Goal: Information Seeking & Learning: Learn about a topic

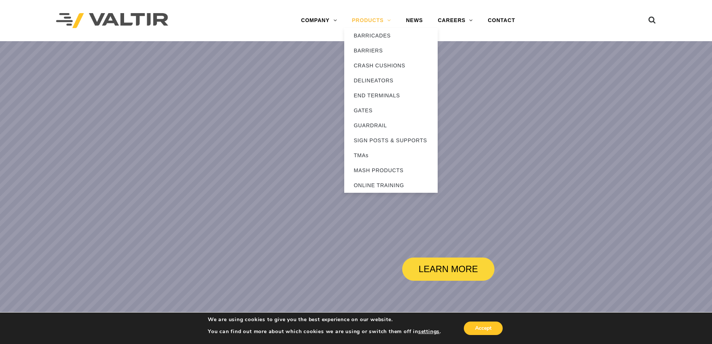
click at [385, 25] on link "PRODUCTS" at bounding box center [371, 20] width 54 height 15
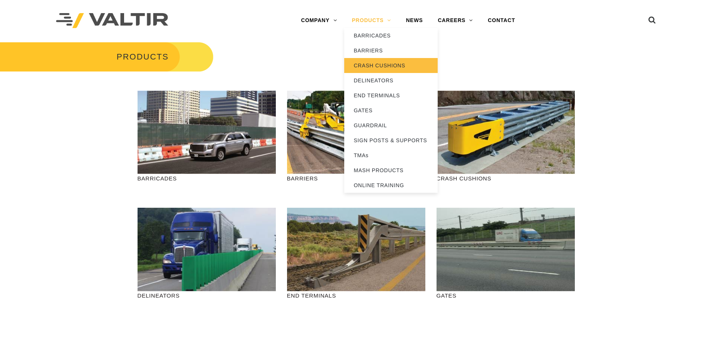
click at [390, 65] on link "CRASH CUSHIONS" at bounding box center [390, 65] width 93 height 15
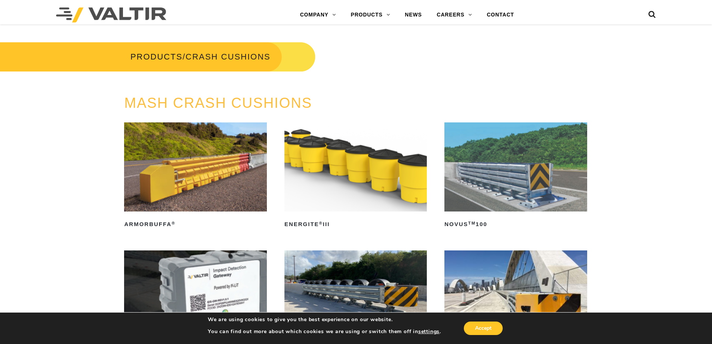
scroll to position [187, 0]
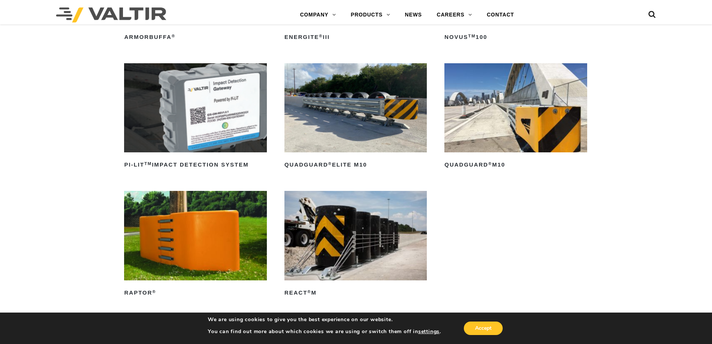
click at [650, 13] on icon at bounding box center [652, 15] width 7 height 11
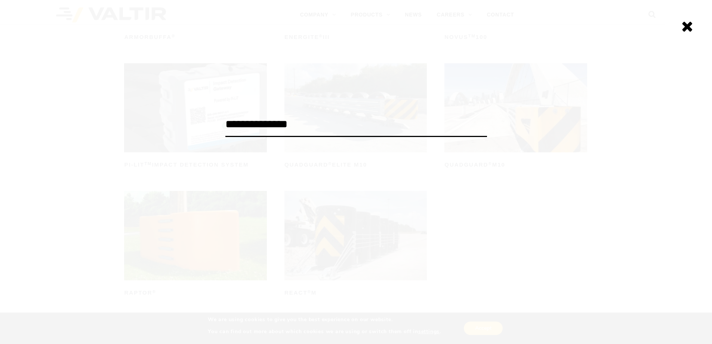
type input "**********"
click input "******" at bounding box center [0, 0] width 0 height 0
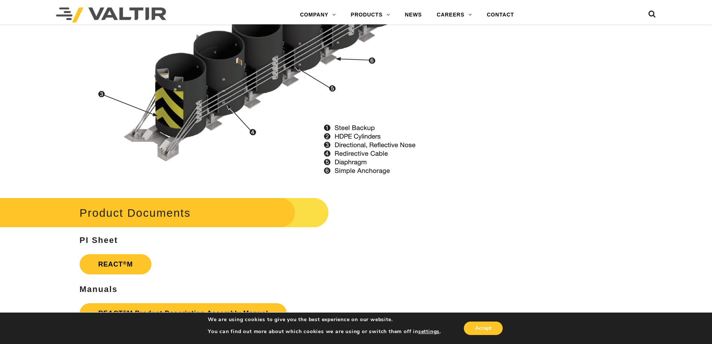
scroll to position [1029, 0]
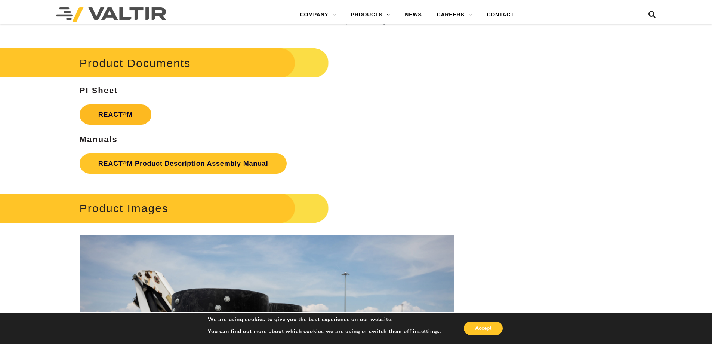
click at [117, 110] on link "REACT ® M" at bounding box center [116, 114] width 72 height 20
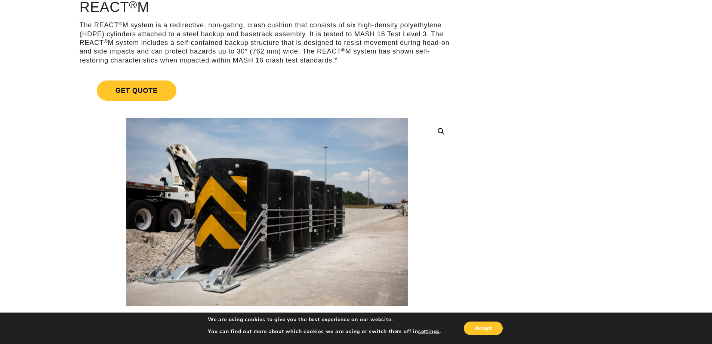
scroll to position [112, 0]
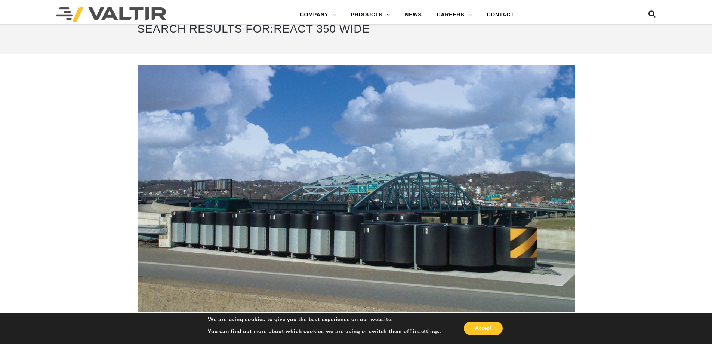
scroll to position [187, 0]
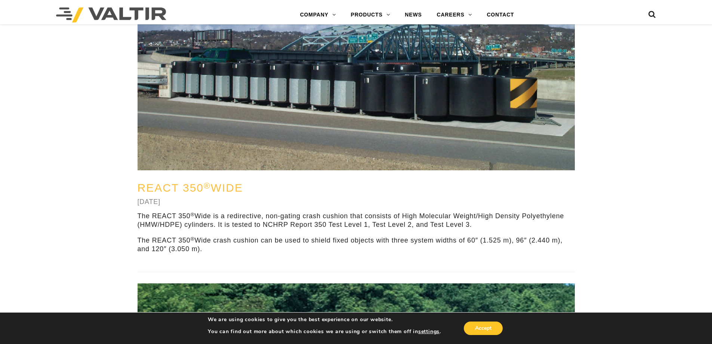
click at [210, 187] on sup "®" at bounding box center [207, 185] width 7 height 9
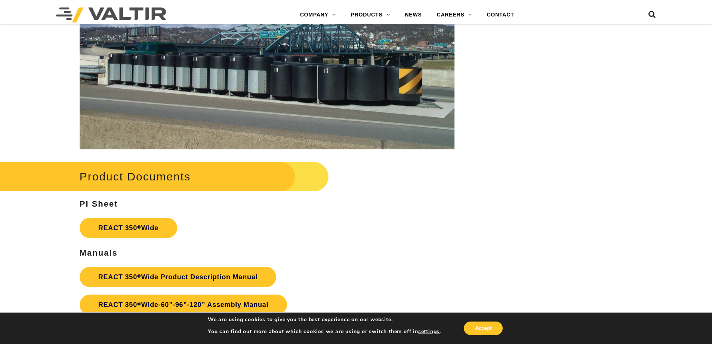
scroll to position [1084, 0]
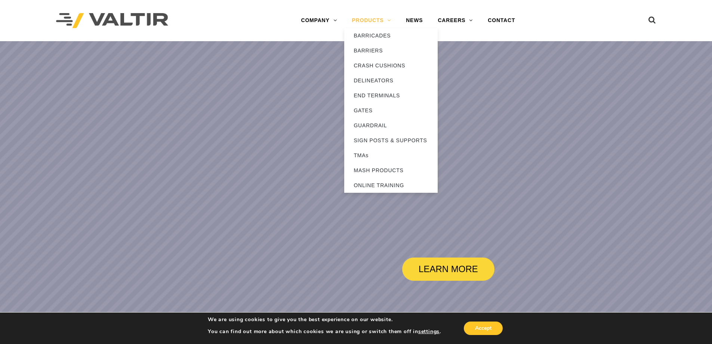
click at [384, 19] on link "PRODUCTS" at bounding box center [371, 20] width 54 height 15
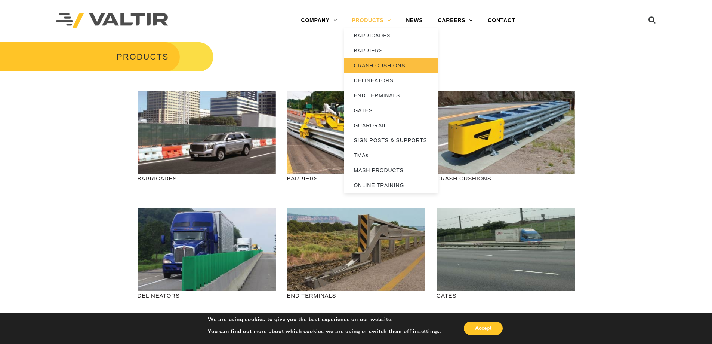
click at [375, 63] on link "CRASH CUSHIONS" at bounding box center [390, 65] width 93 height 15
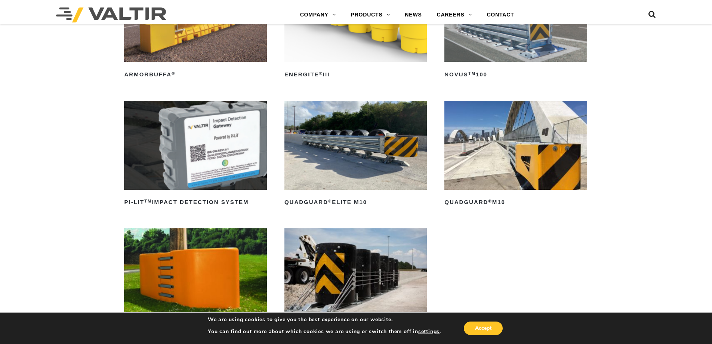
scroll to position [187, 0]
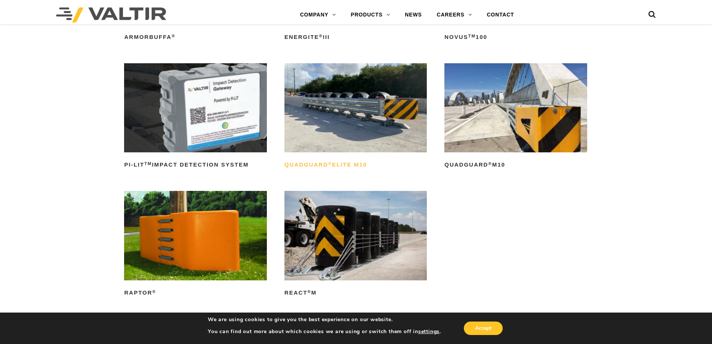
click at [351, 166] on h2 "QuadGuard ® Elite M10" at bounding box center [356, 165] width 142 height 12
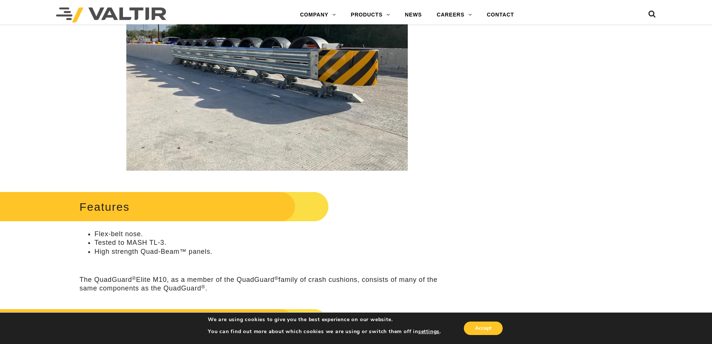
scroll to position [187, 0]
